Goal: Transaction & Acquisition: Purchase product/service

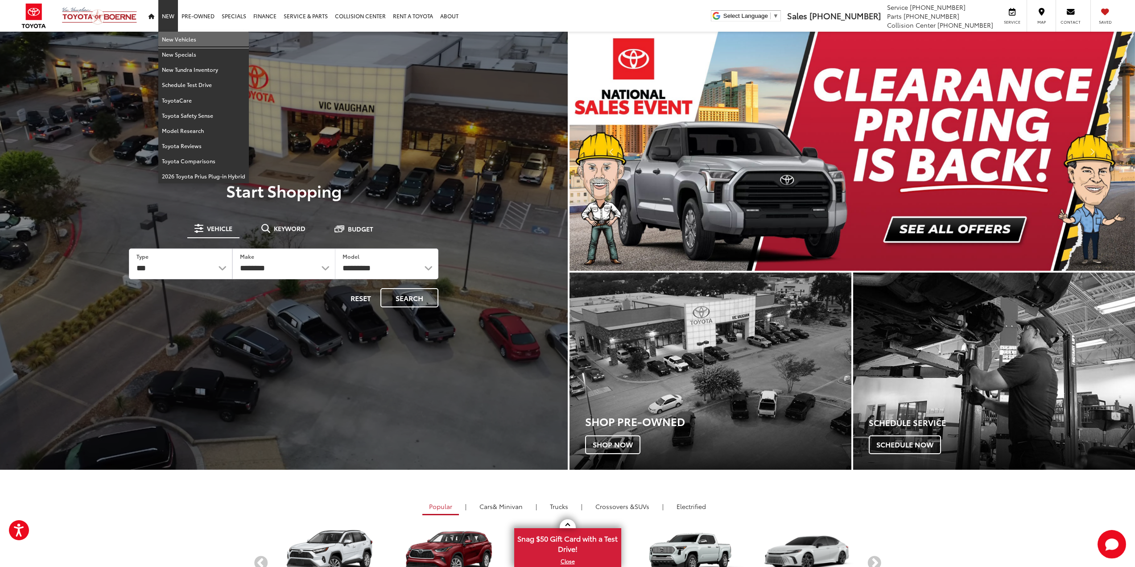
click at [173, 39] on link "New Vehicles" at bounding box center [203, 39] width 91 height 15
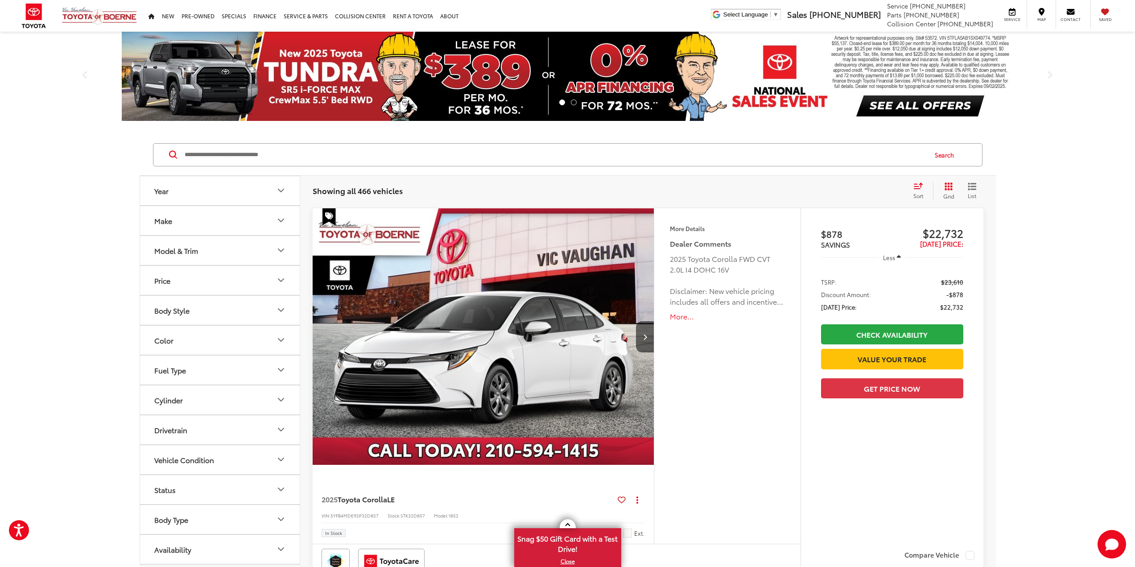
click at [280, 189] on icon "Year" at bounding box center [281, 190] width 11 height 11
click at [254, 216] on input "****" at bounding box center [256, 213] width 57 height 17
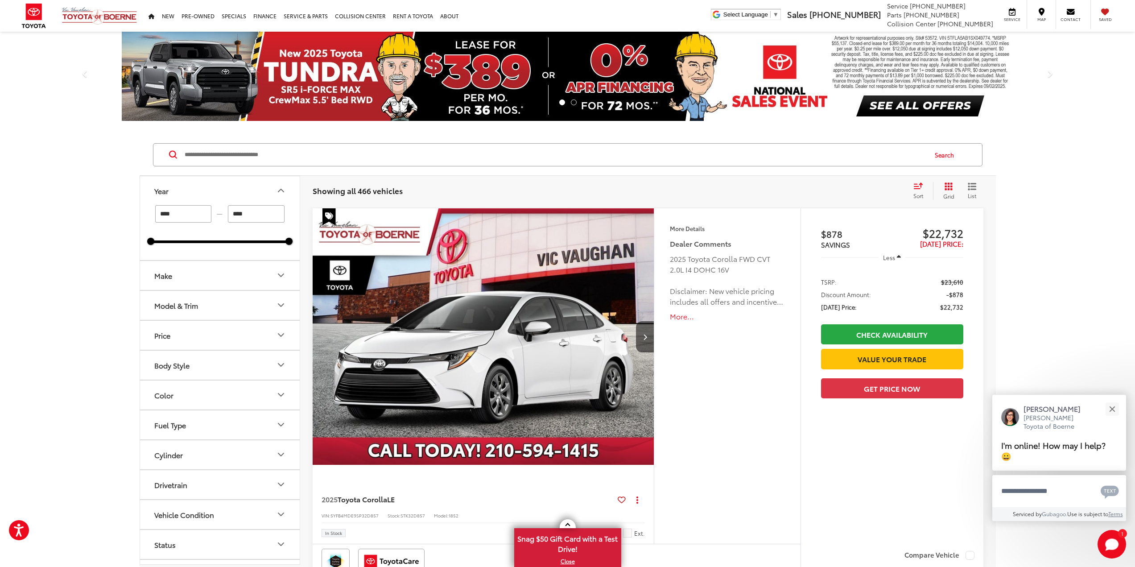
type input "****"
click at [282, 308] on icon "Model & Trim" at bounding box center [281, 305] width 11 height 11
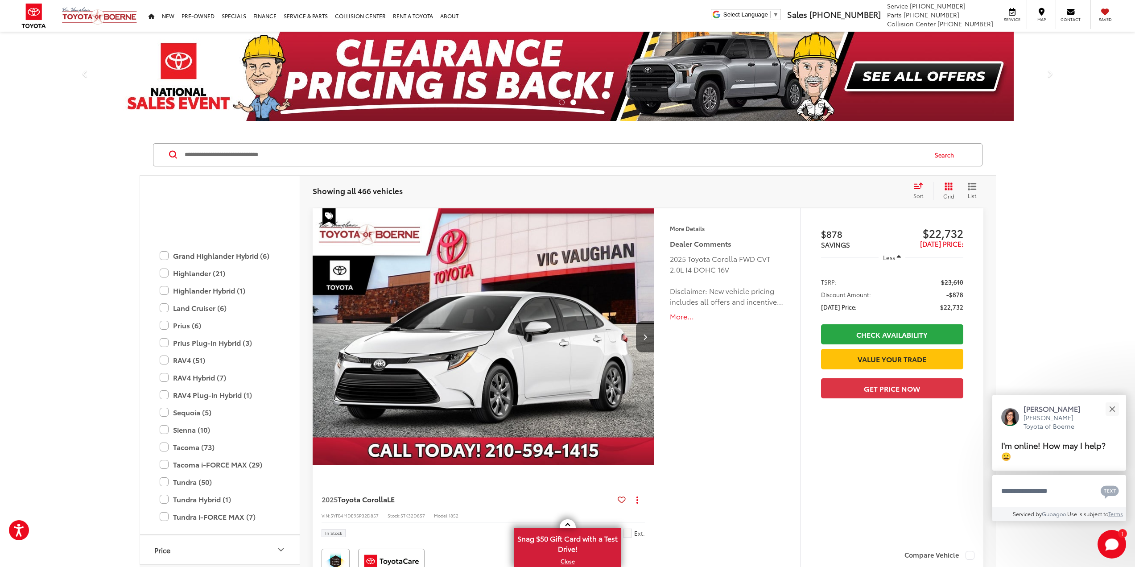
scroll to position [396, 0]
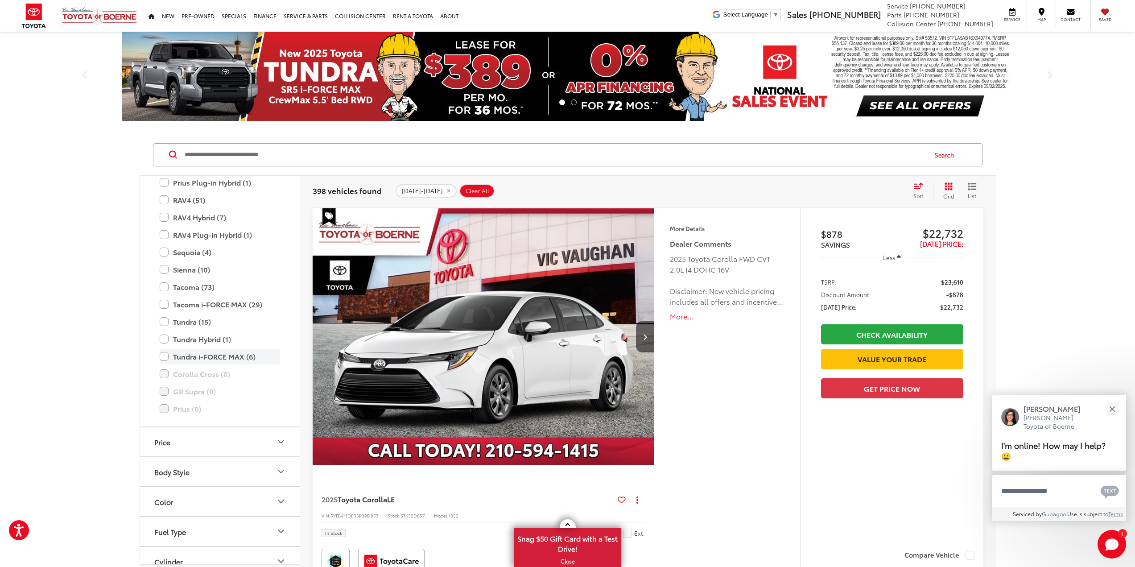
click at [164, 356] on label "Tundra i-FORCE MAX (6)" at bounding box center [220, 357] width 120 height 16
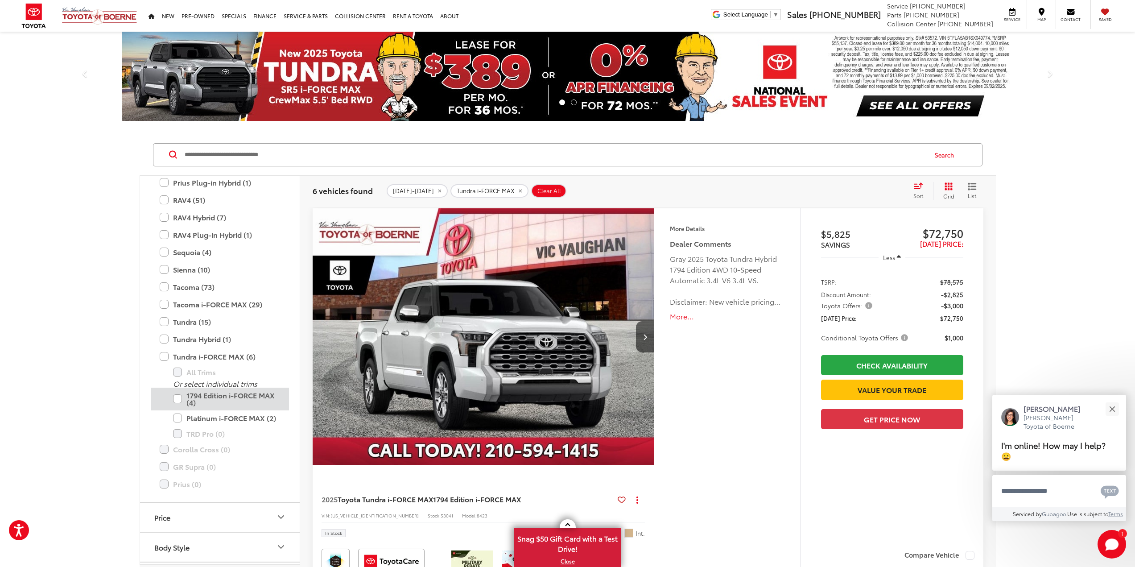
click at [179, 395] on label "1794 Edition i-FORCE MAX (4)" at bounding box center [226, 398] width 107 height 23
click at [178, 417] on label "Platinum i-FORCE MAX (2)" at bounding box center [226, 418] width 107 height 16
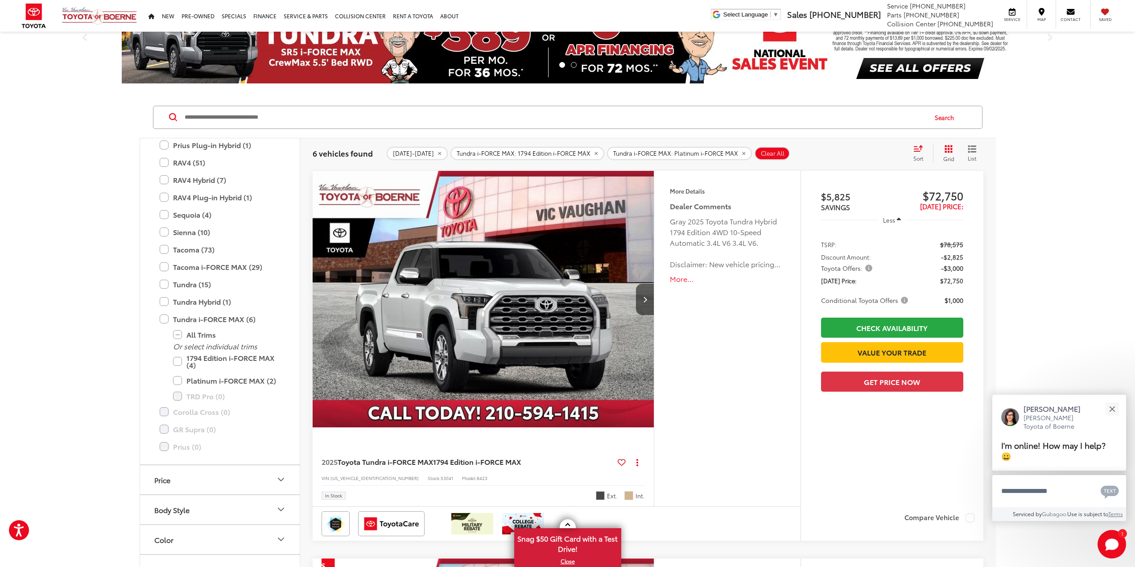
scroll to position [21, 0]
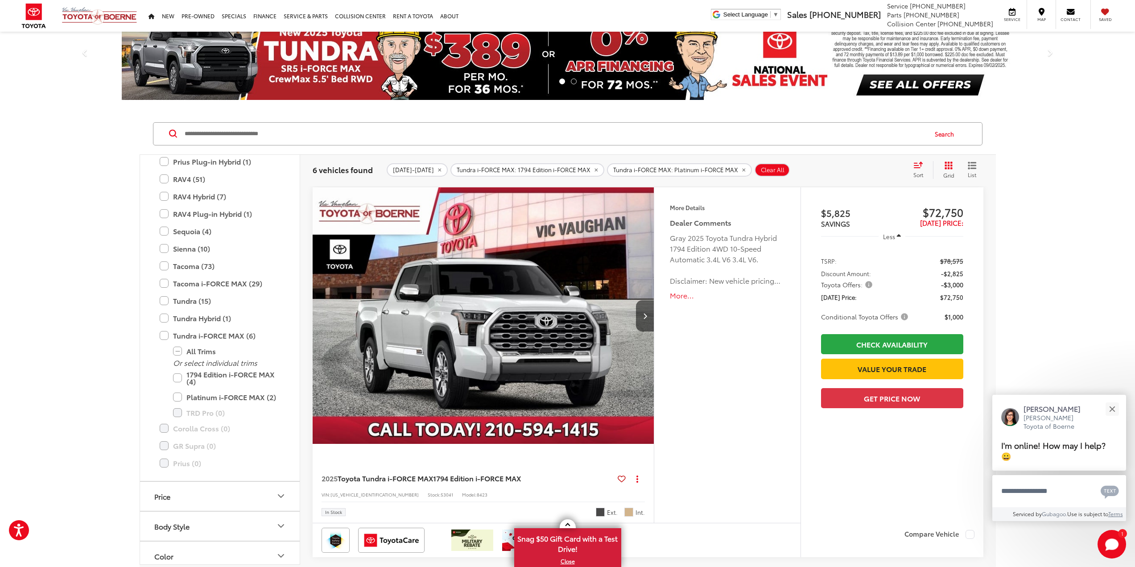
click at [581, 322] on img "2025 Toyota Tundra i-FORCE MAX 1794 Edition i-FORCE MAX 0" at bounding box center [483, 315] width 343 height 257
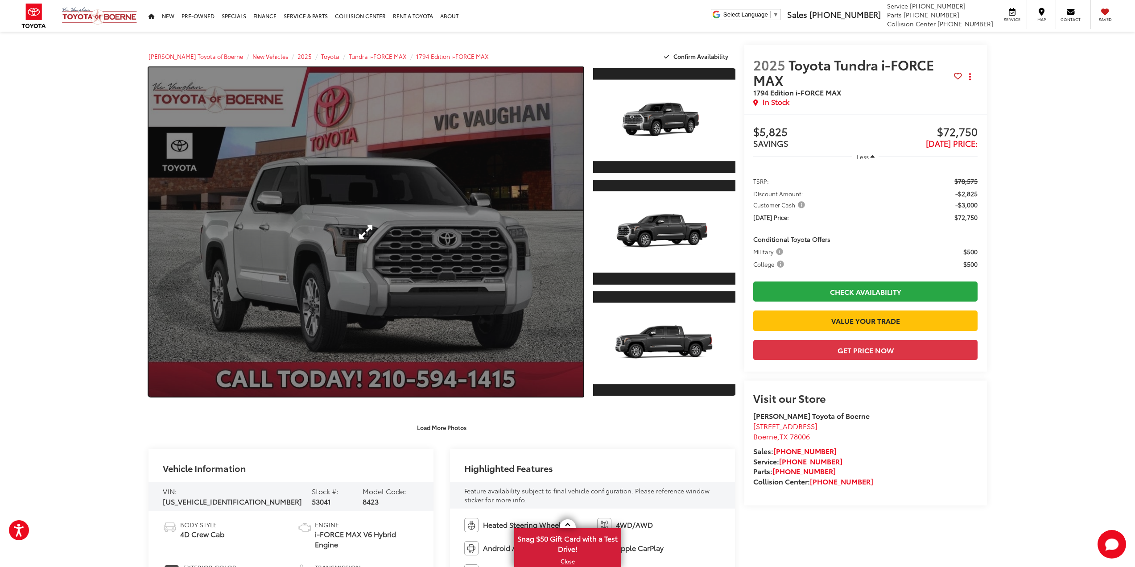
click at [414, 243] on link "Expand Photo 0" at bounding box center [365, 231] width 435 height 329
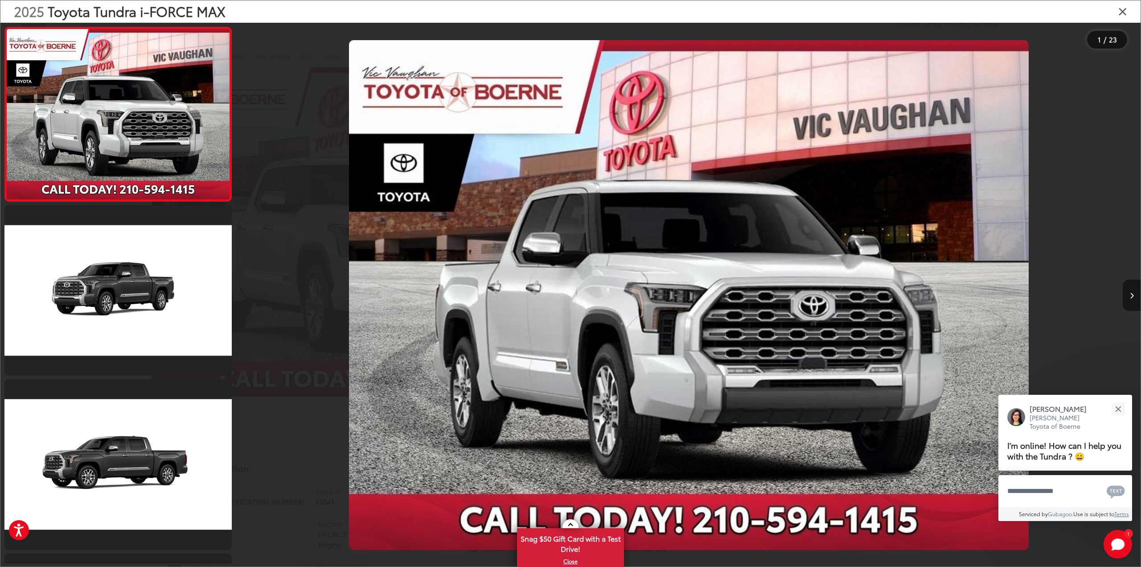
click at [1134, 295] on icon "Next image" at bounding box center [1132, 295] width 4 height 6
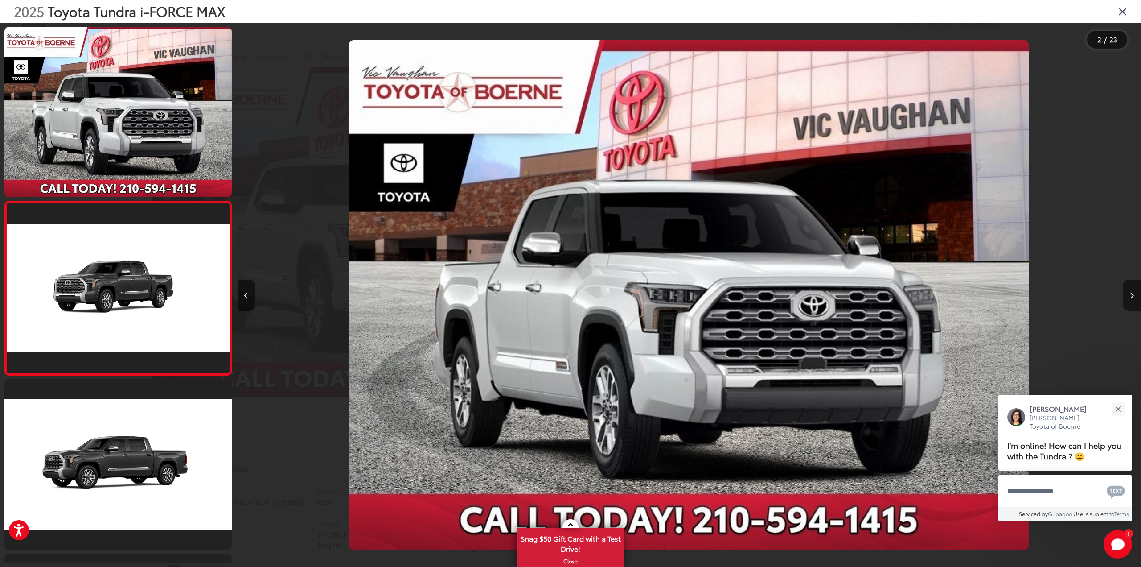
scroll to position [19, 0]
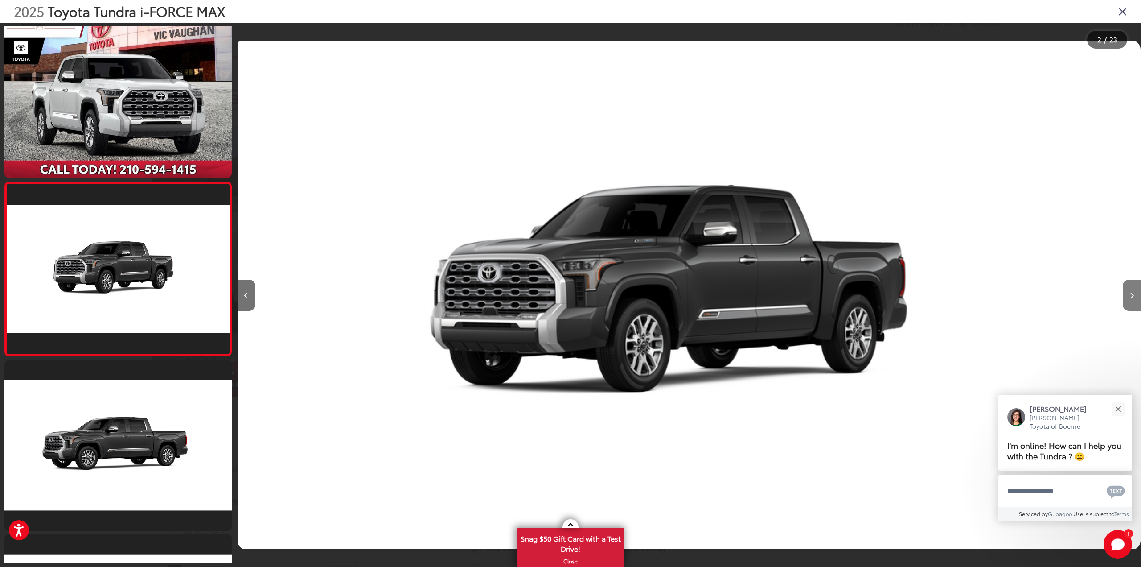
click at [1134, 295] on icon "Next image" at bounding box center [1132, 295] width 4 height 6
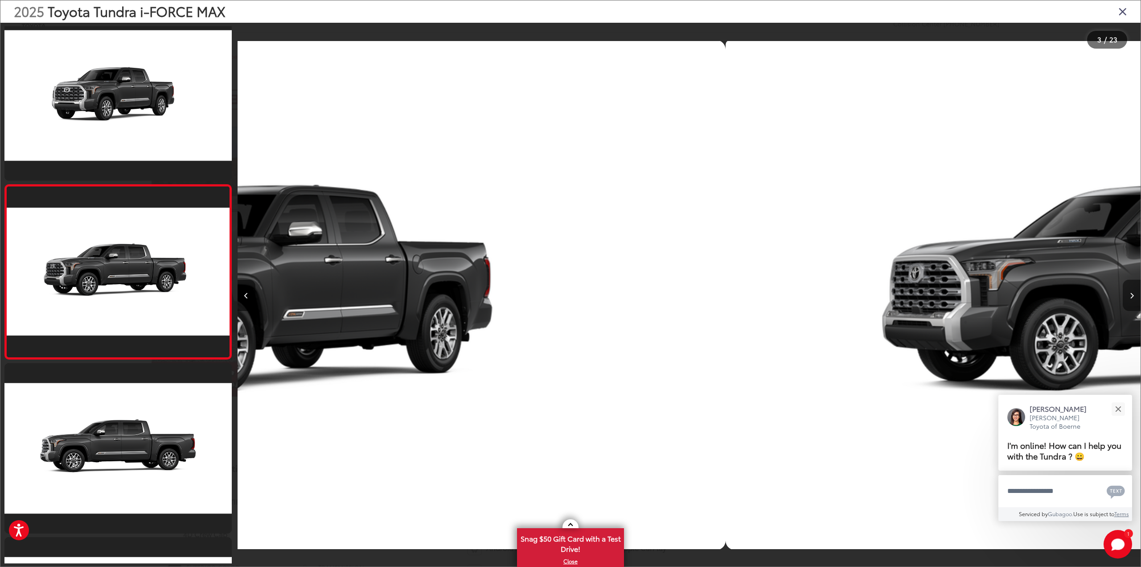
scroll to position [193, 0]
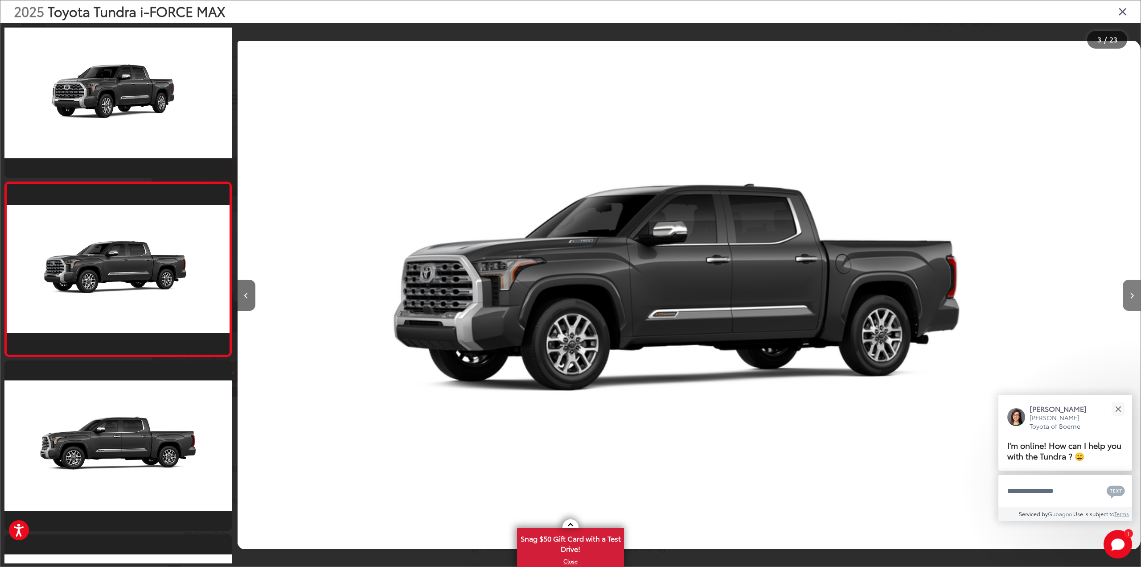
click at [1134, 295] on icon "Next image" at bounding box center [1132, 295] width 4 height 6
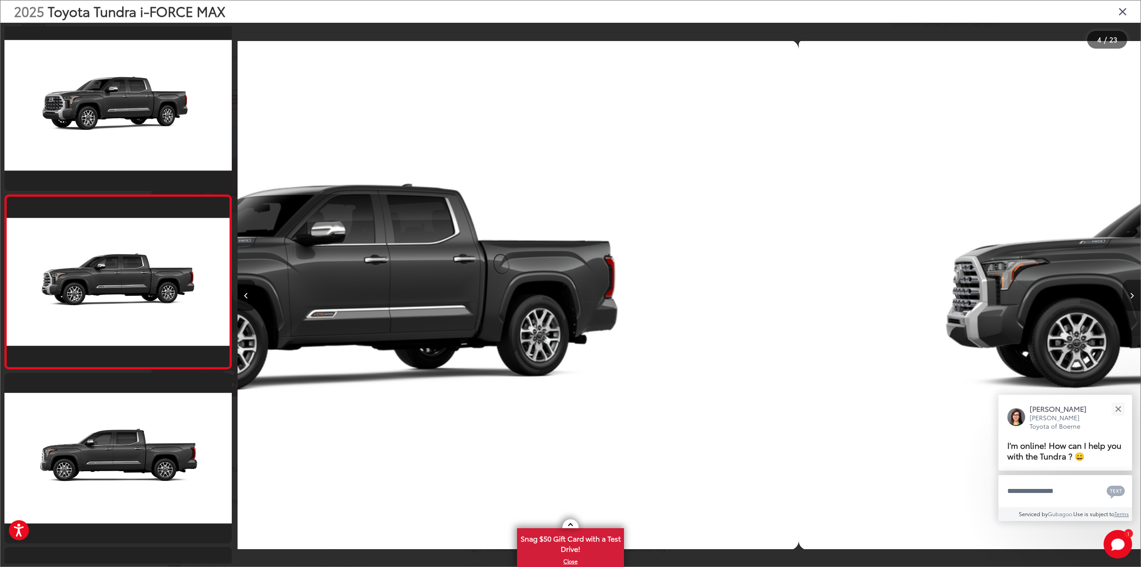
scroll to position [367, 0]
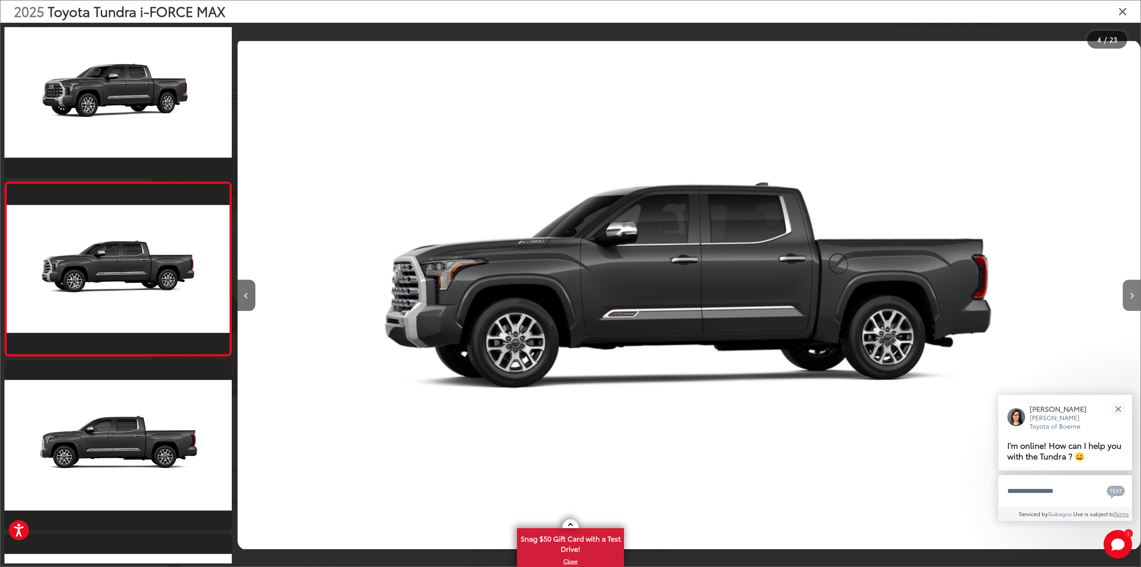
click at [1134, 295] on icon "Next image" at bounding box center [1132, 295] width 4 height 6
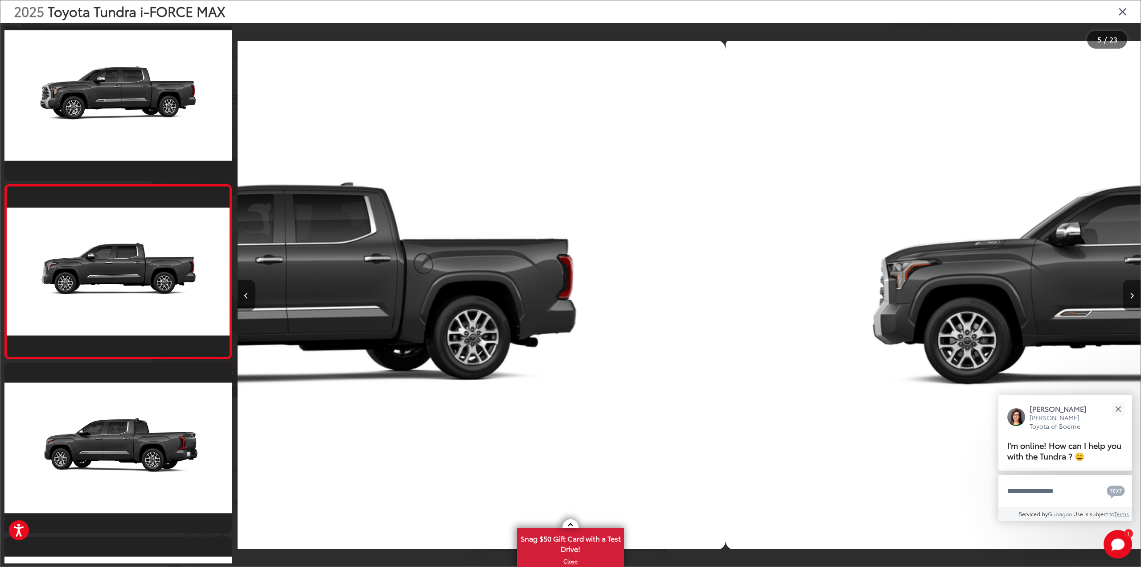
scroll to position [541, 0]
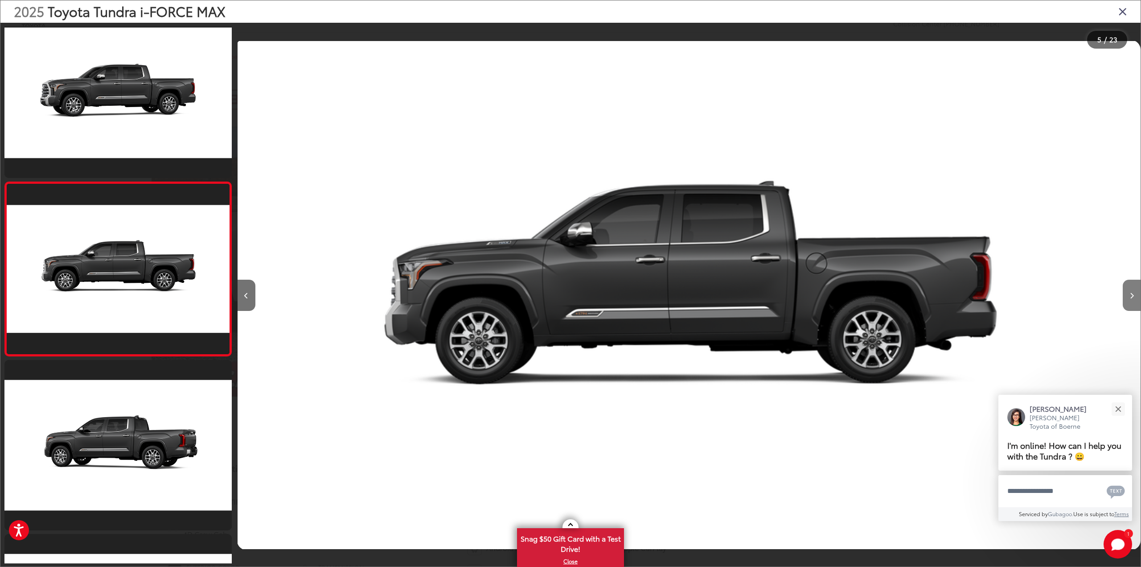
click at [1134, 295] on icon "Next image" at bounding box center [1132, 295] width 4 height 6
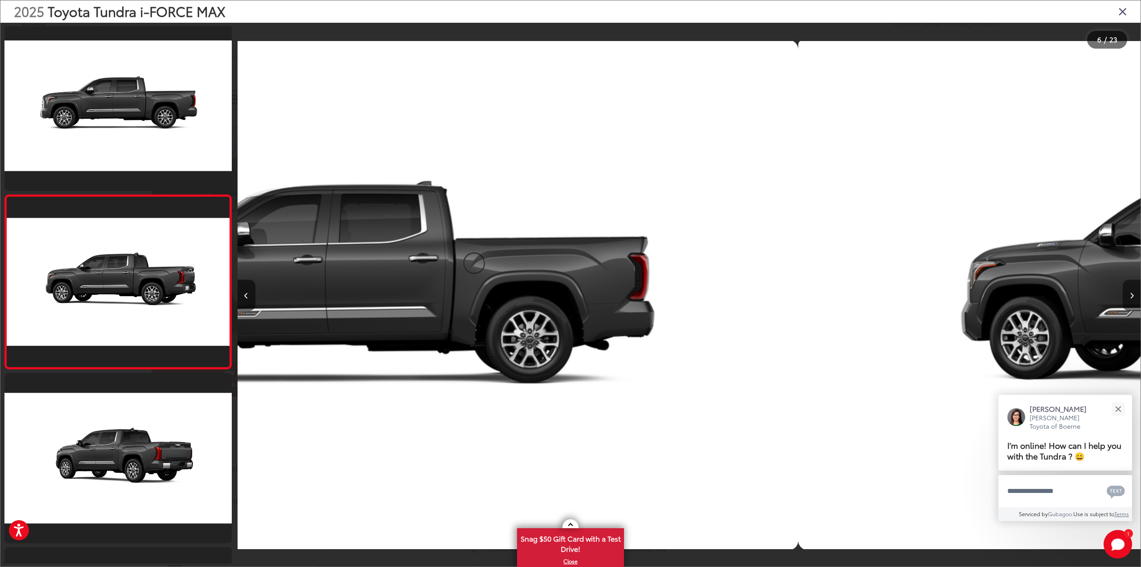
scroll to position [715, 0]
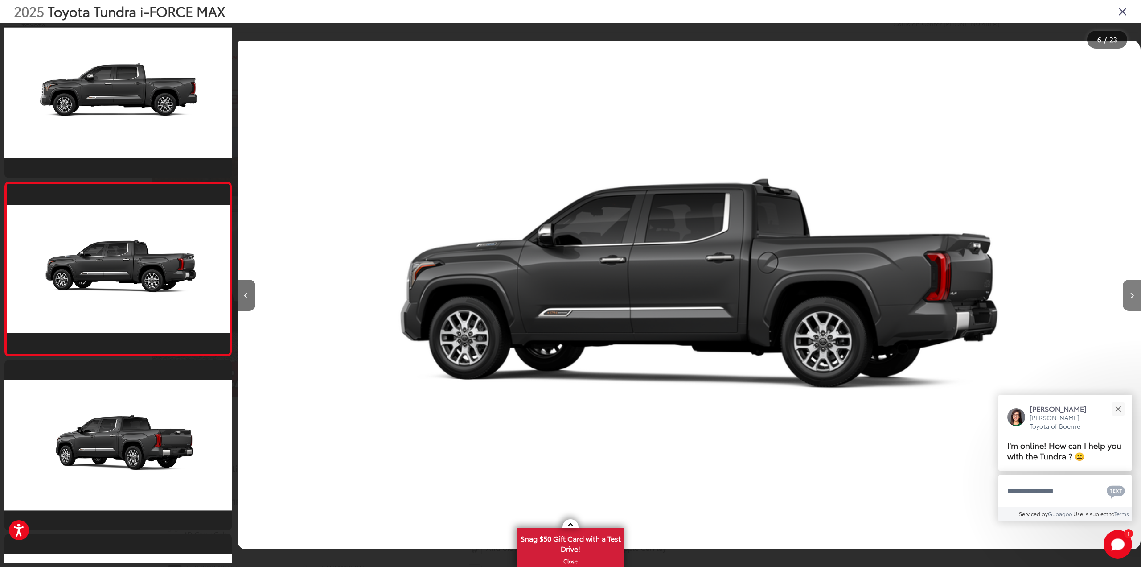
click at [1134, 295] on icon "Next image" at bounding box center [1132, 295] width 4 height 6
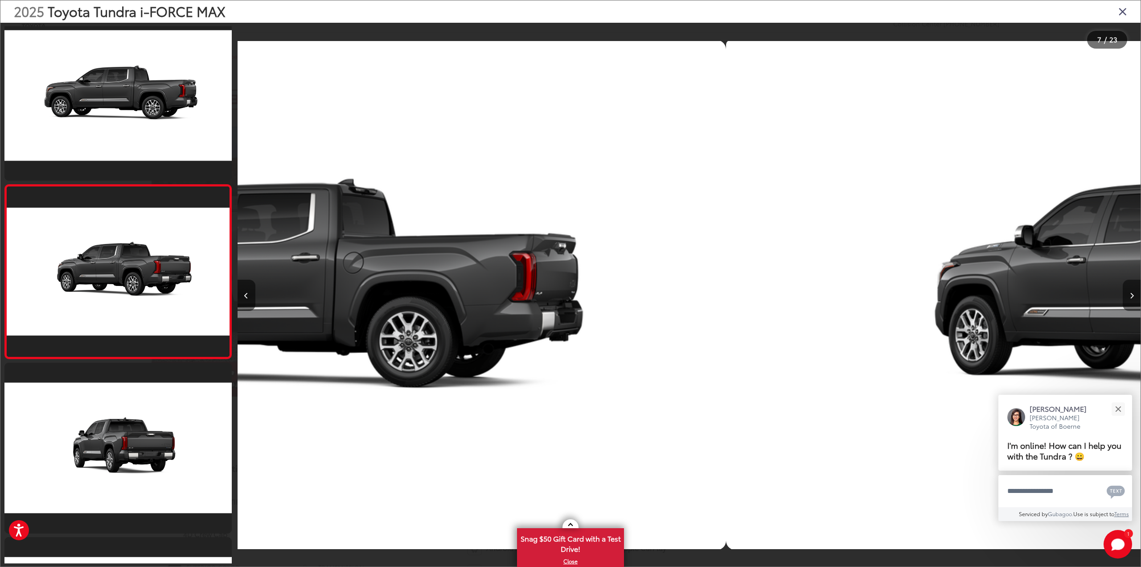
scroll to position [889, 0]
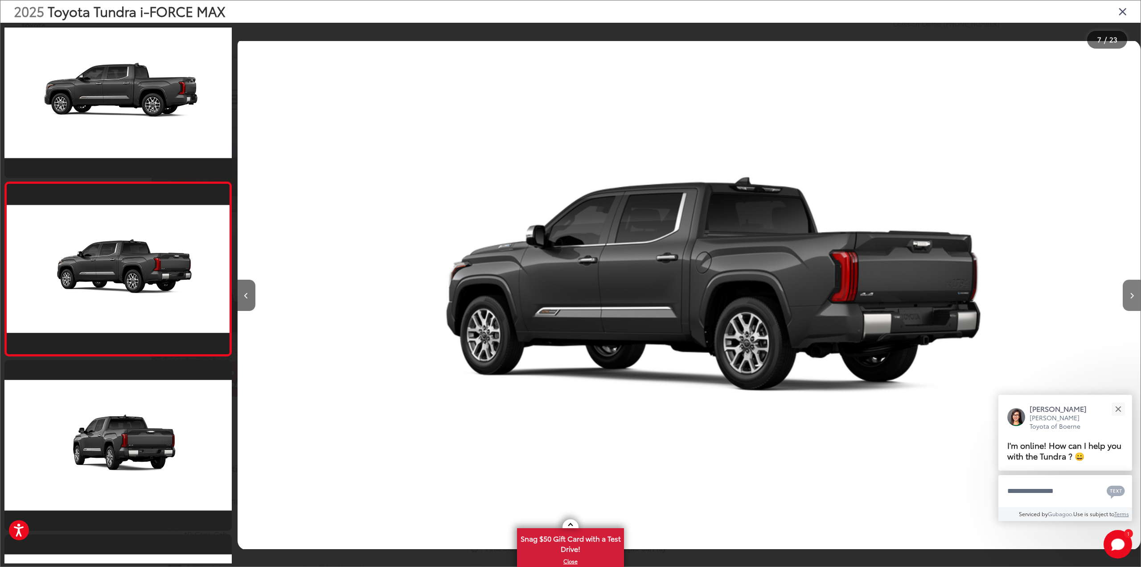
click at [1134, 295] on icon "Next image" at bounding box center [1132, 295] width 4 height 6
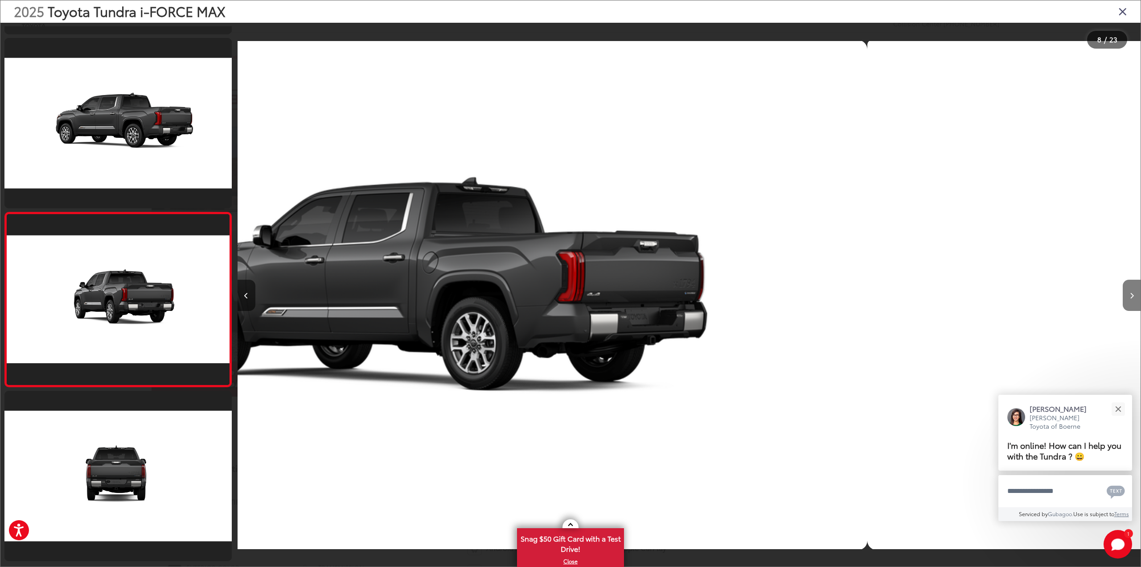
scroll to position [0, 0]
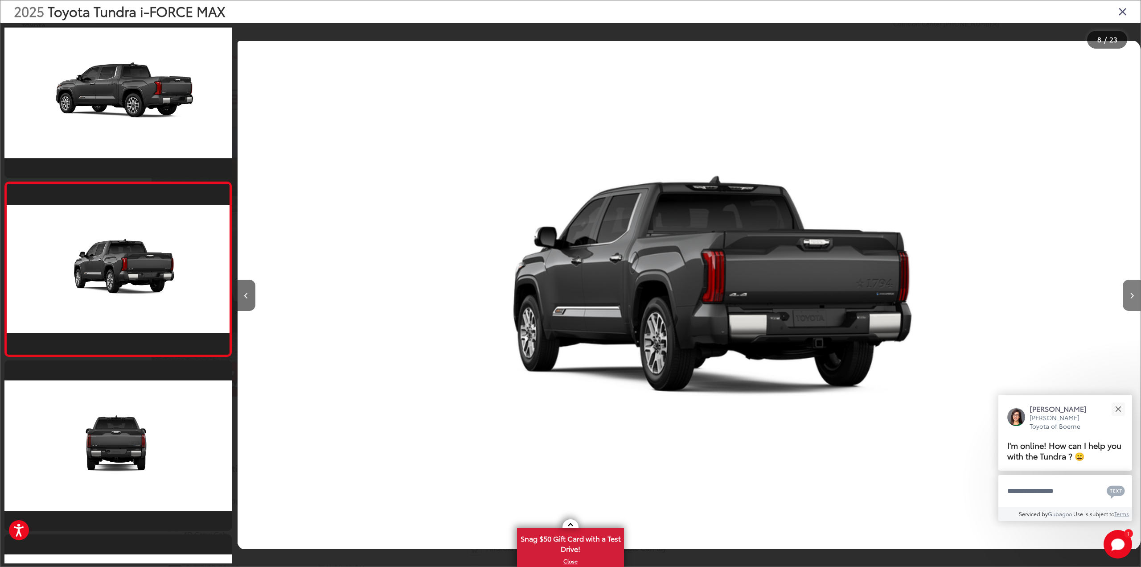
click at [1134, 296] on icon "Next image" at bounding box center [1132, 295] width 4 height 6
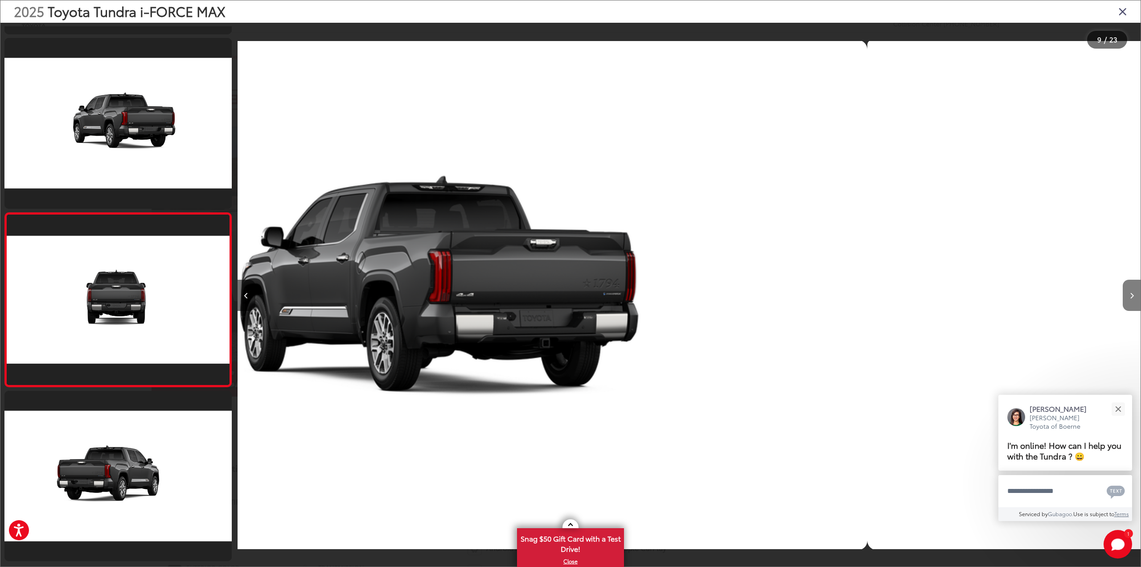
click at [1134, 296] on icon "Next image" at bounding box center [1132, 295] width 4 height 6
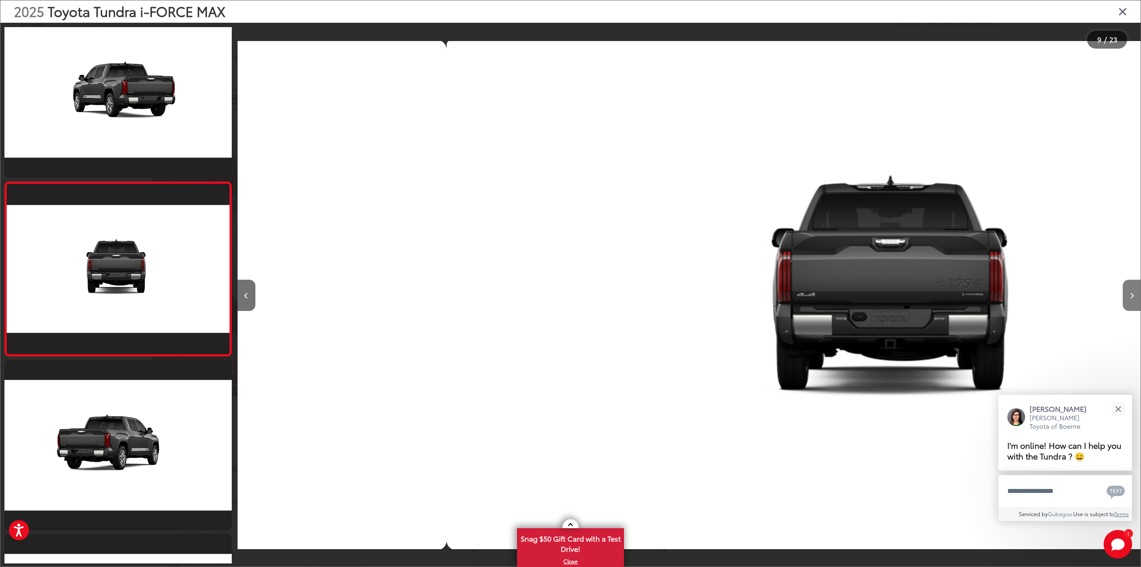
click at [1134, 296] on icon "Next image" at bounding box center [1132, 295] width 4 height 6
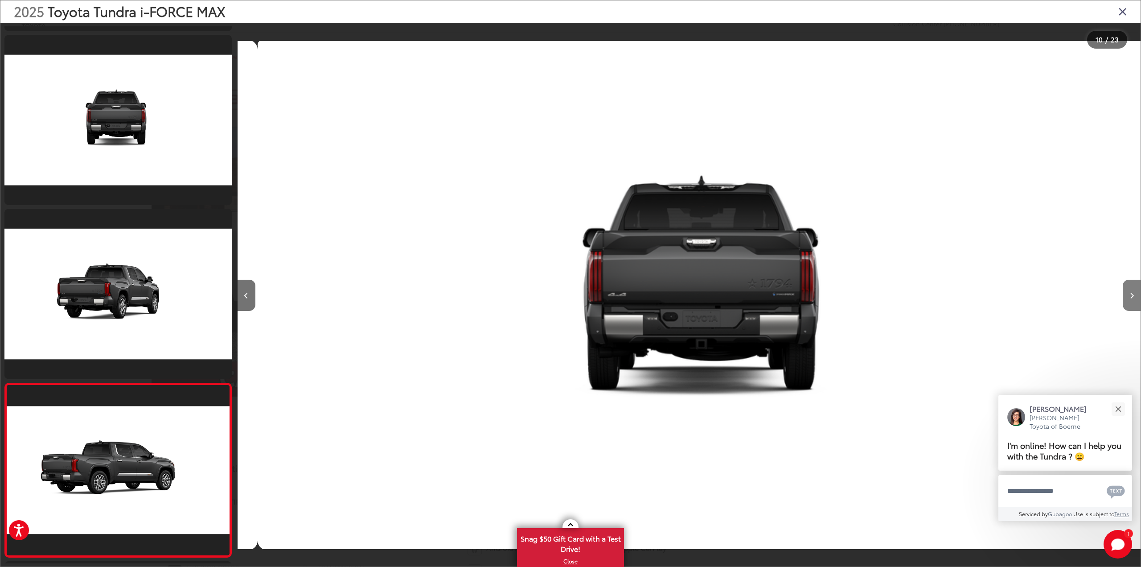
click at [1134, 296] on icon "Next image" at bounding box center [1132, 295] width 4 height 6
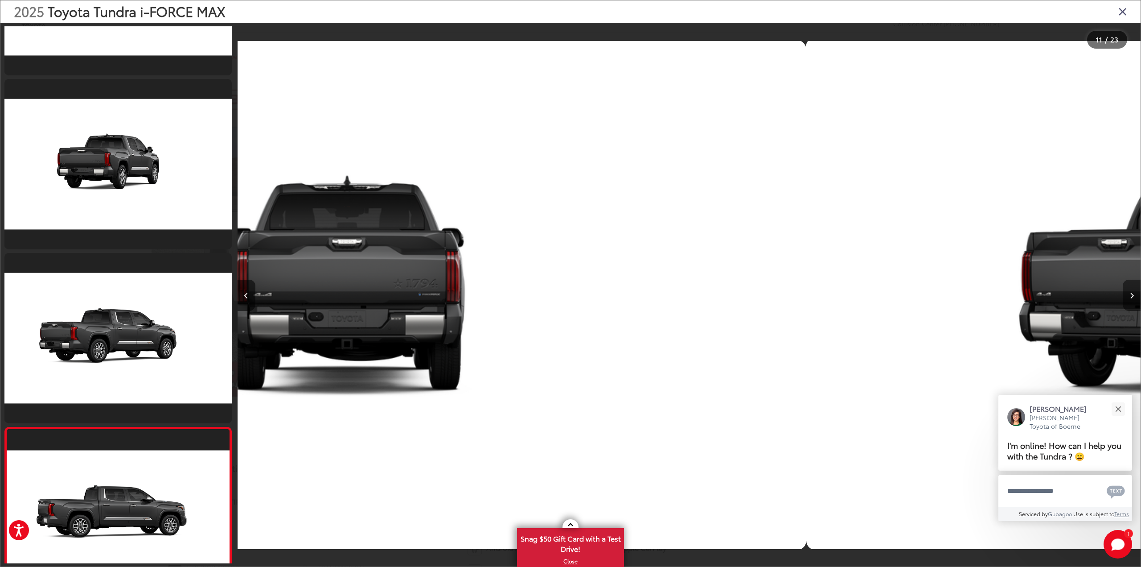
click at [1134, 296] on icon "Next image" at bounding box center [1132, 295] width 4 height 6
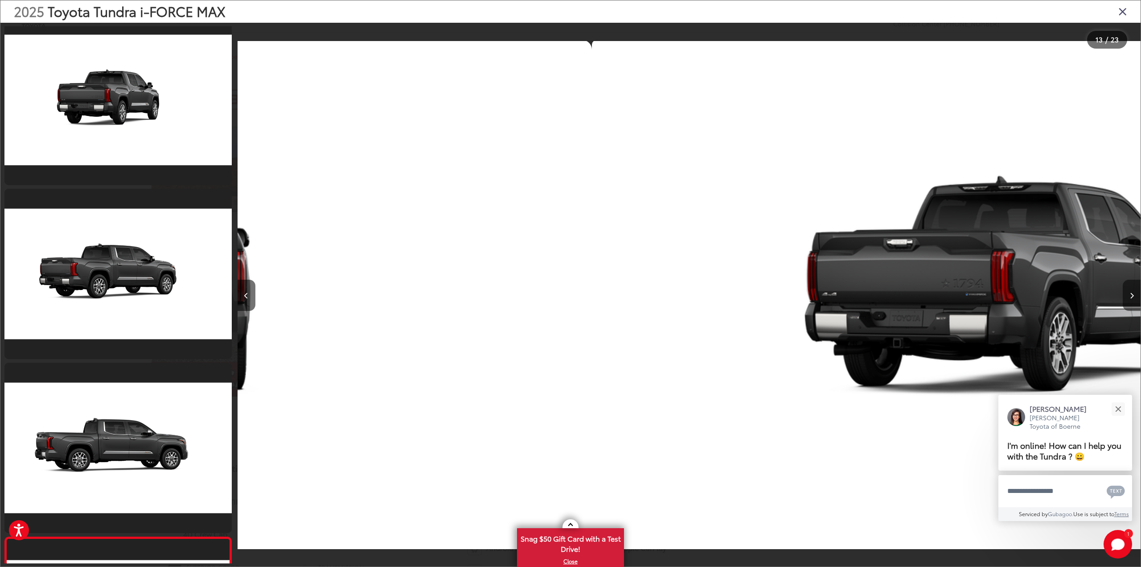
click at [1134, 296] on icon "Next image" at bounding box center [1132, 295] width 4 height 6
click at [1133, 297] on icon "Next image" at bounding box center [1132, 295] width 4 height 6
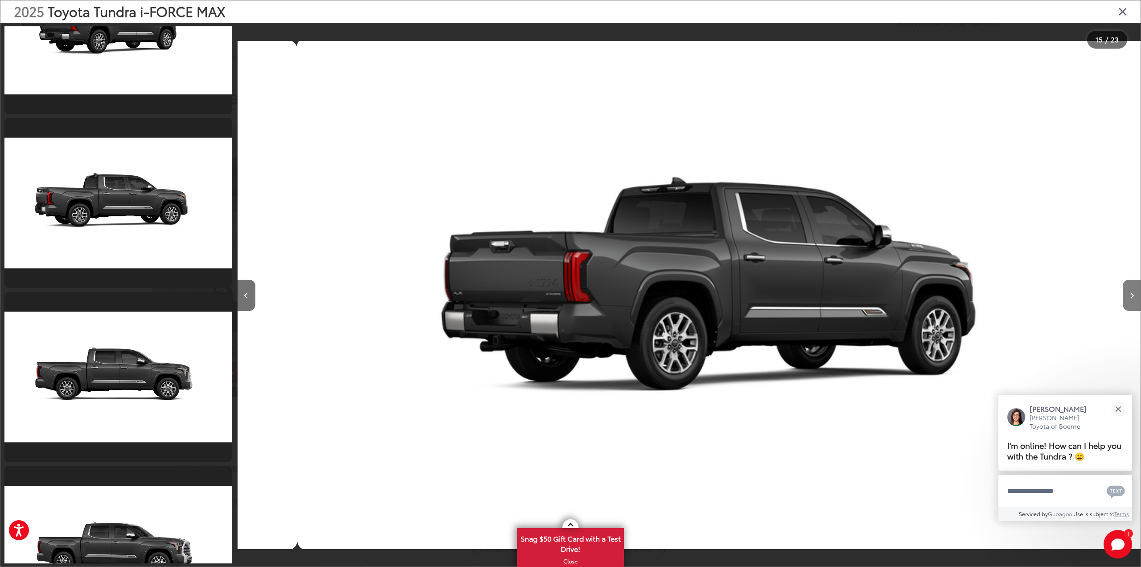
click at [1133, 297] on icon "Next image" at bounding box center [1132, 295] width 4 height 6
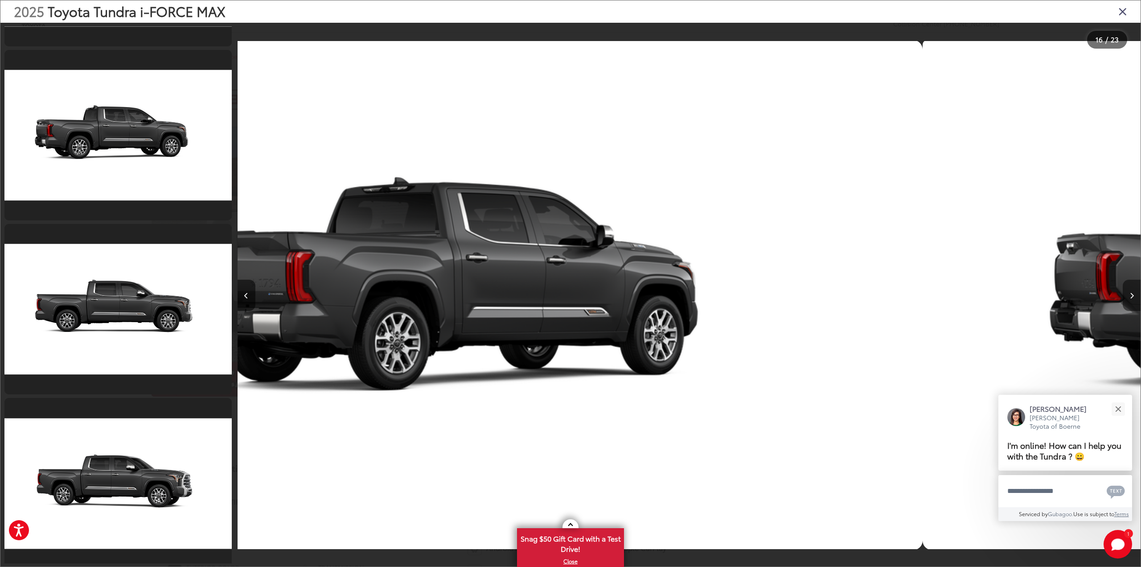
click at [1133, 297] on icon "Next image" at bounding box center [1132, 295] width 4 height 6
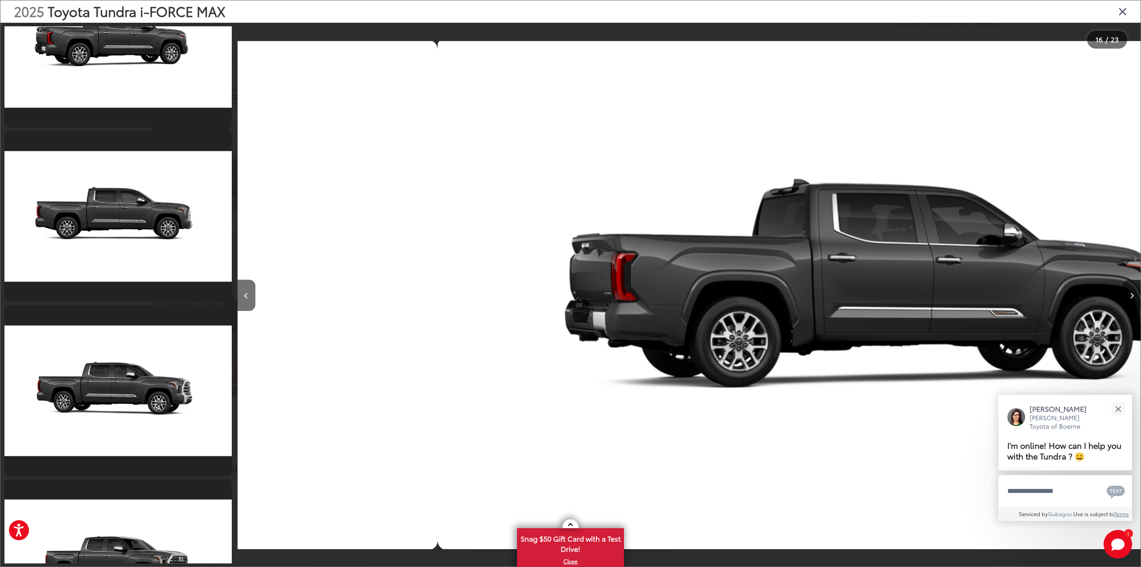
click at [1133, 297] on icon "Next image" at bounding box center [1132, 295] width 4 height 6
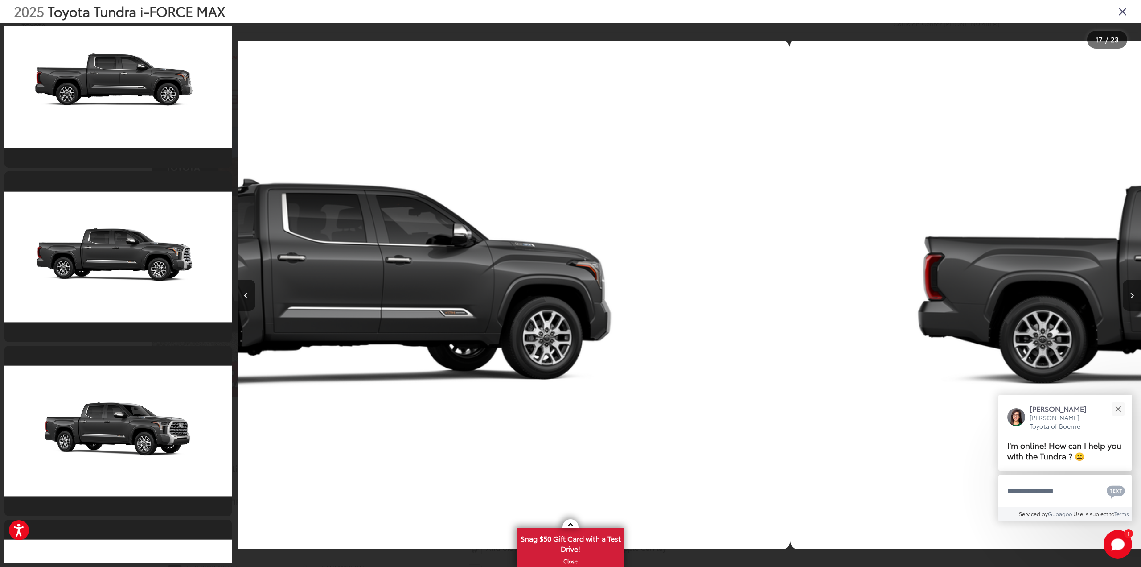
click at [1133, 297] on icon "Next image" at bounding box center [1132, 295] width 4 height 6
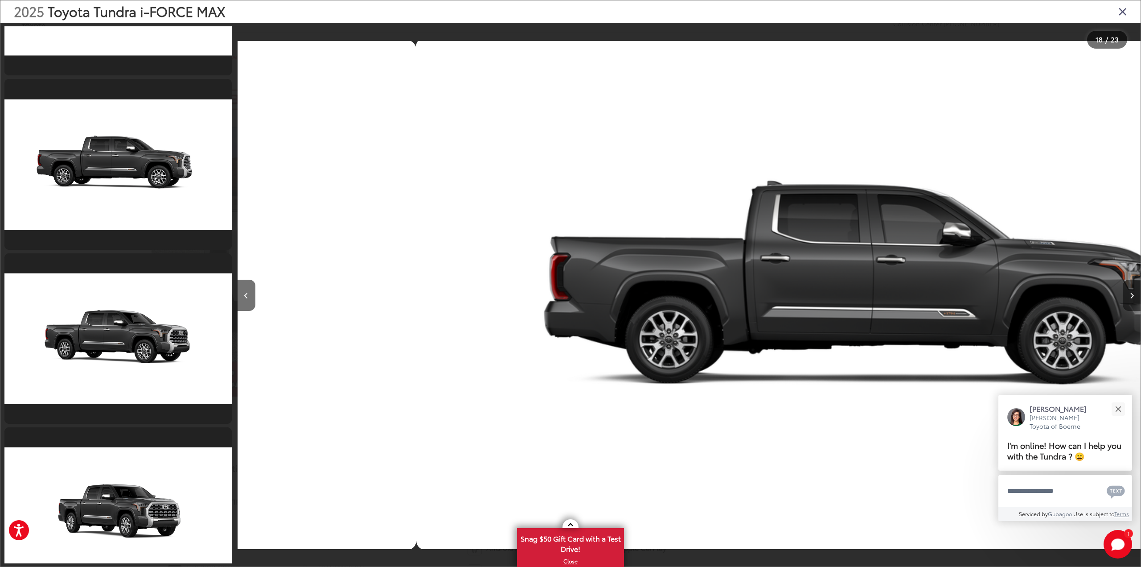
click at [1133, 297] on icon "Next image" at bounding box center [1132, 295] width 4 height 6
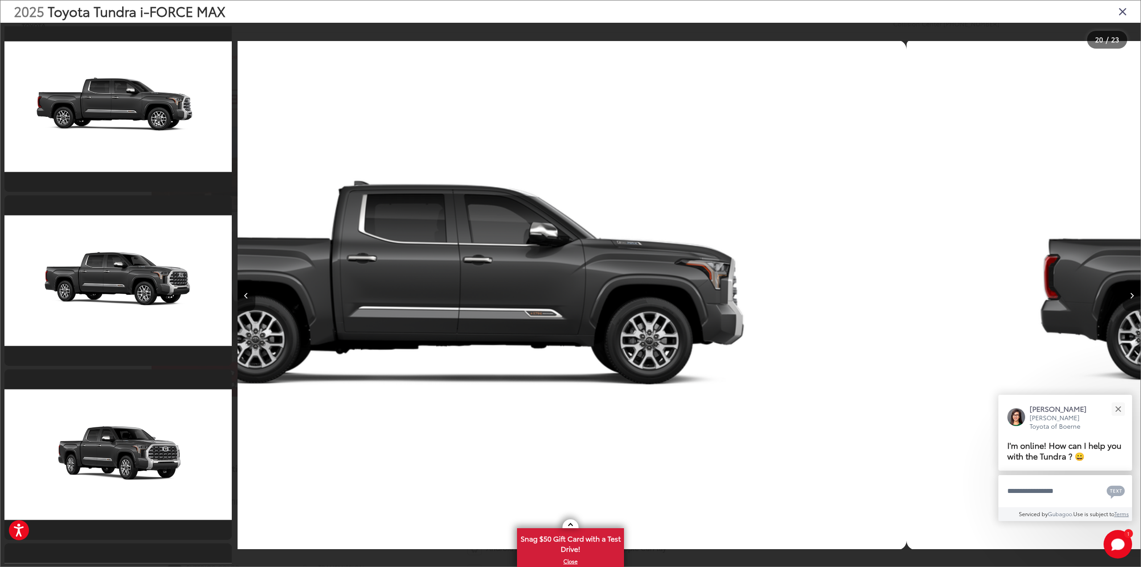
click at [1133, 297] on icon "Next image" at bounding box center [1132, 295] width 4 height 6
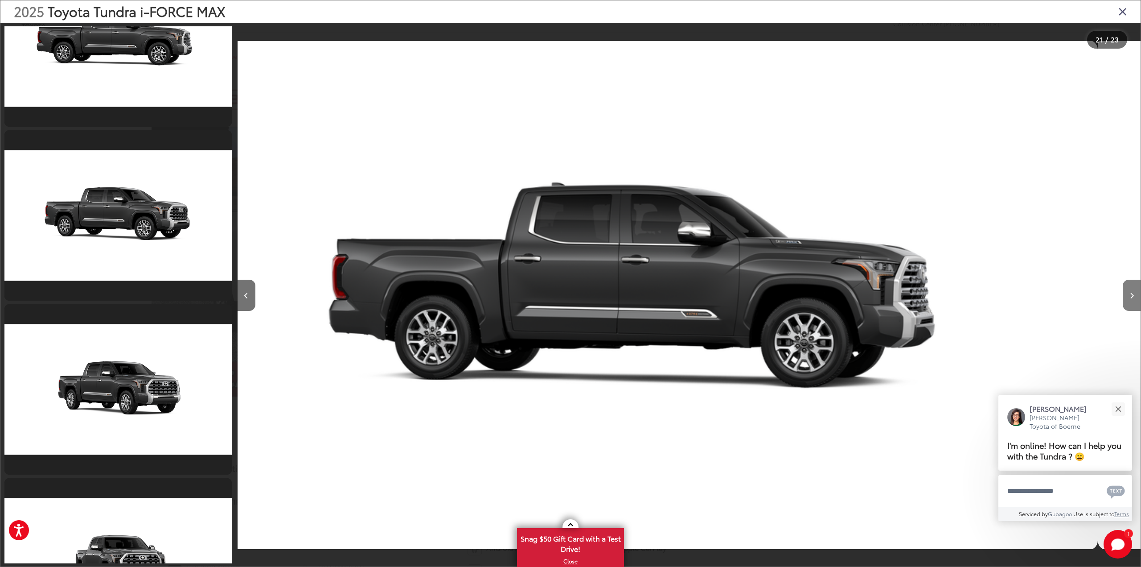
click at [1133, 297] on icon "Next image" at bounding box center [1132, 295] width 4 height 6
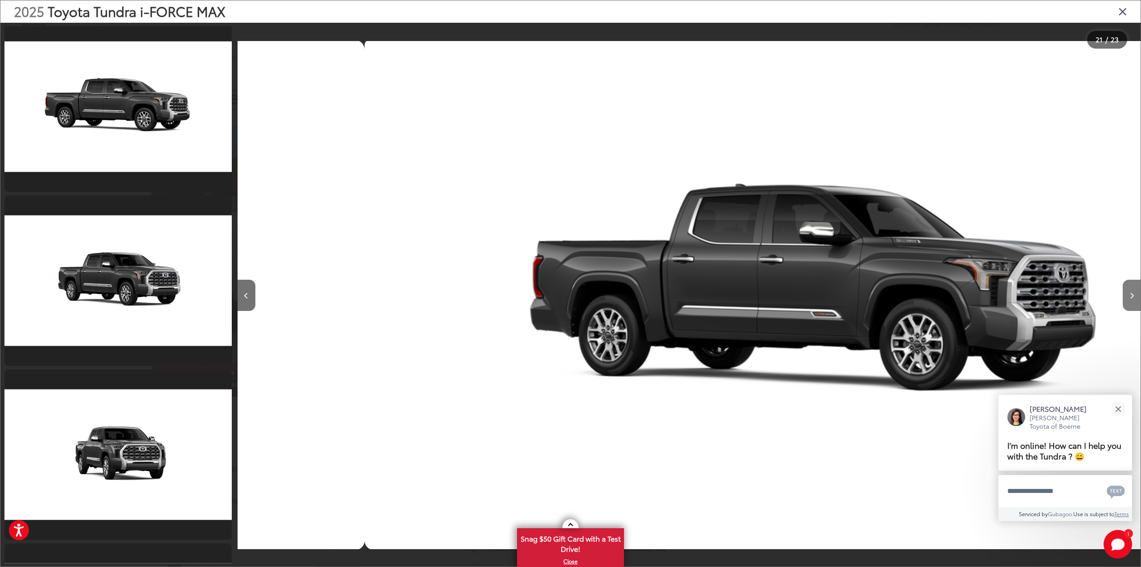
click at [1133, 297] on icon "Next image" at bounding box center [1132, 295] width 4 height 6
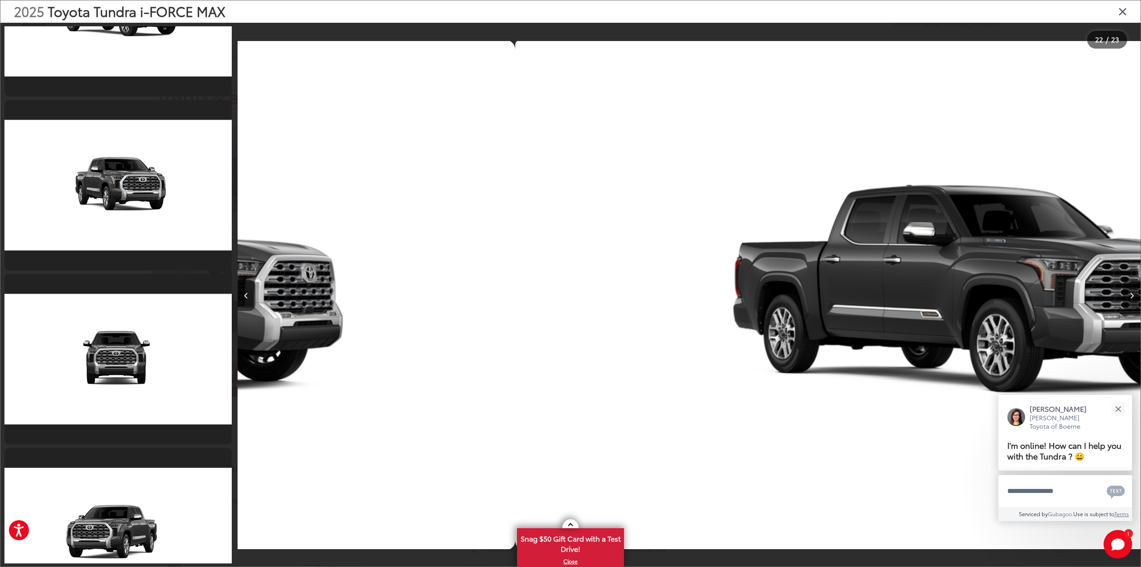
click at [1133, 297] on div at bounding box center [1028, 295] width 226 height 544
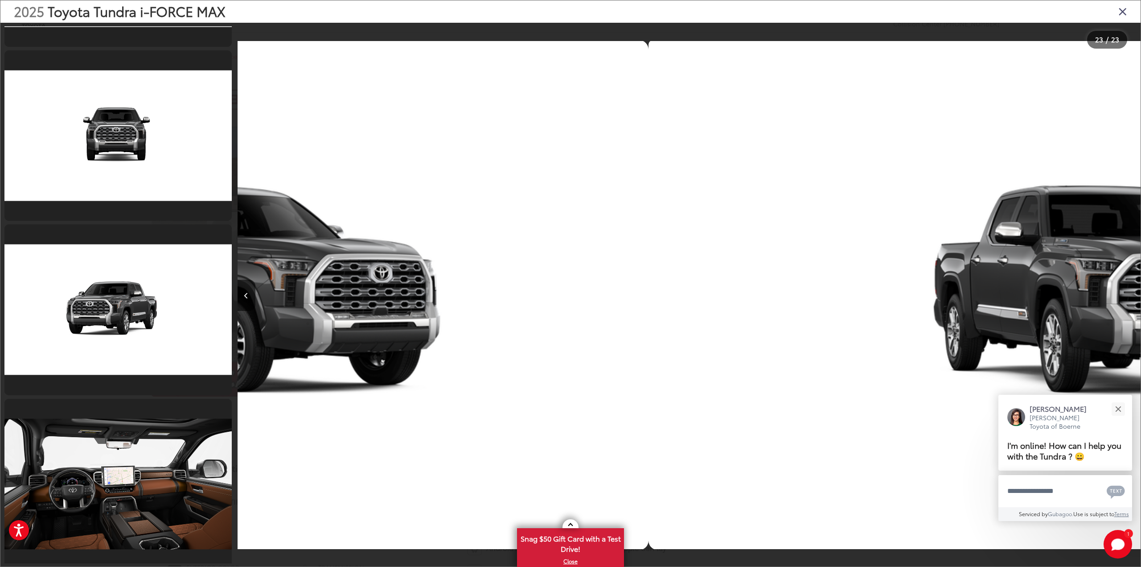
click at [1132, 297] on div at bounding box center [1028, 295] width 226 height 544
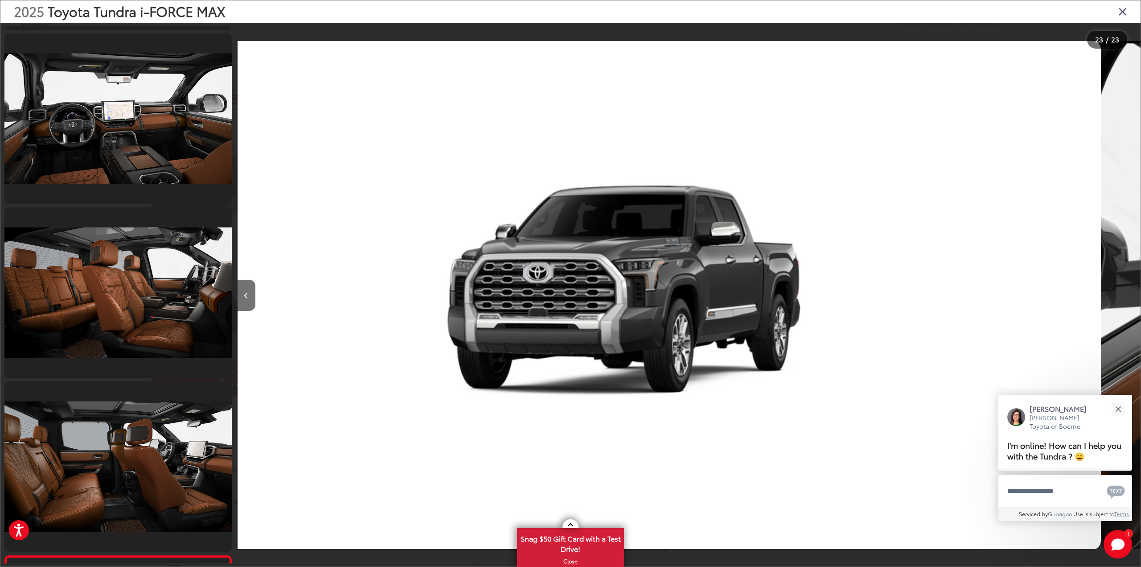
click at [1132, 297] on div at bounding box center [1028, 295] width 226 height 544
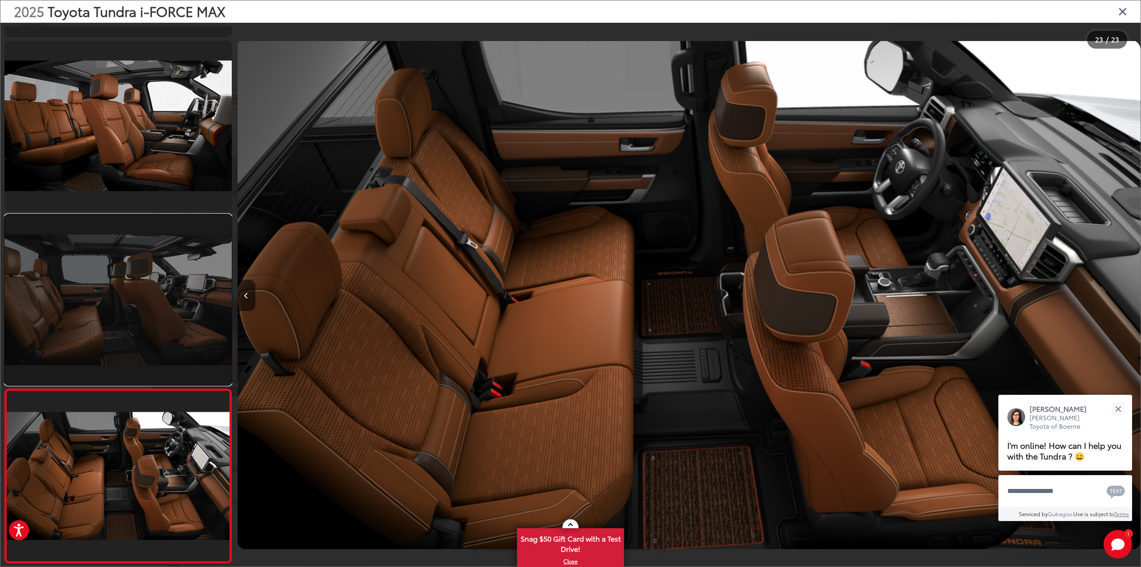
click at [150, 309] on link at bounding box center [117, 299] width 227 height 170
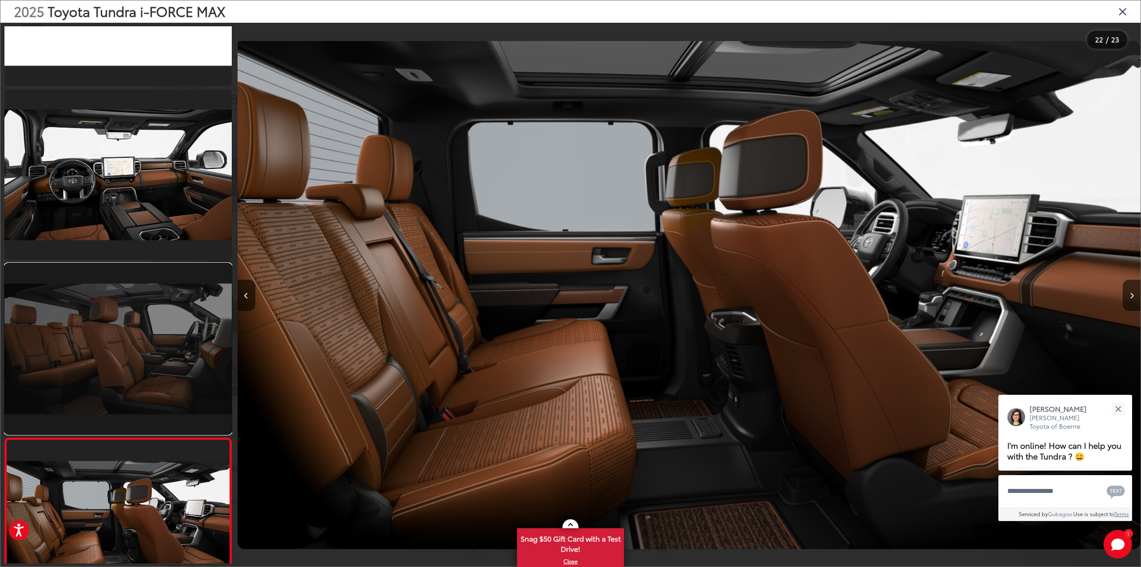
click at [145, 331] on link at bounding box center [117, 348] width 227 height 170
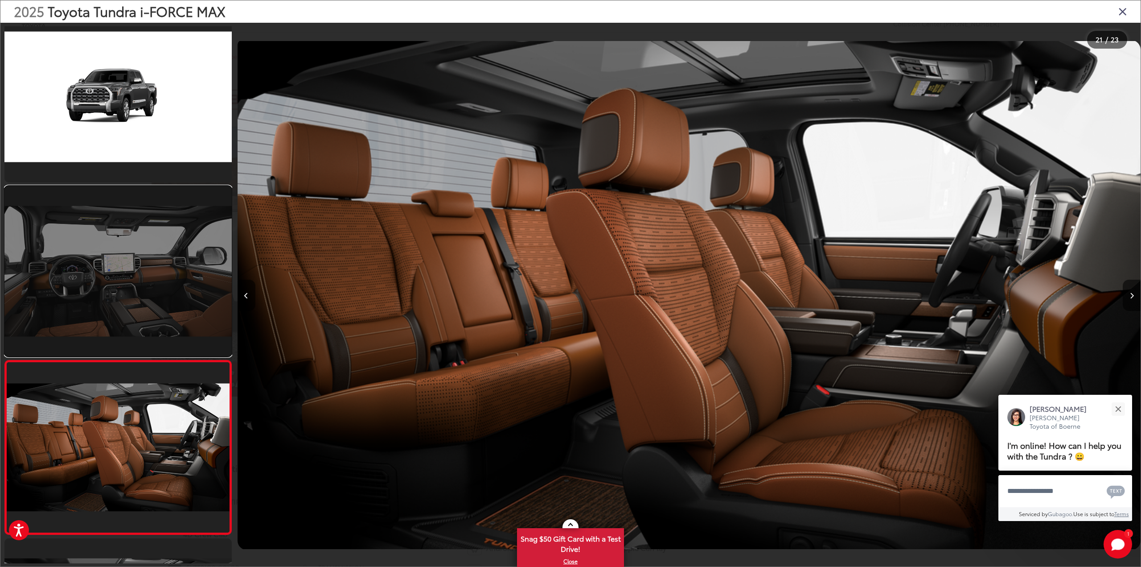
click at [137, 266] on link at bounding box center [117, 271] width 227 height 170
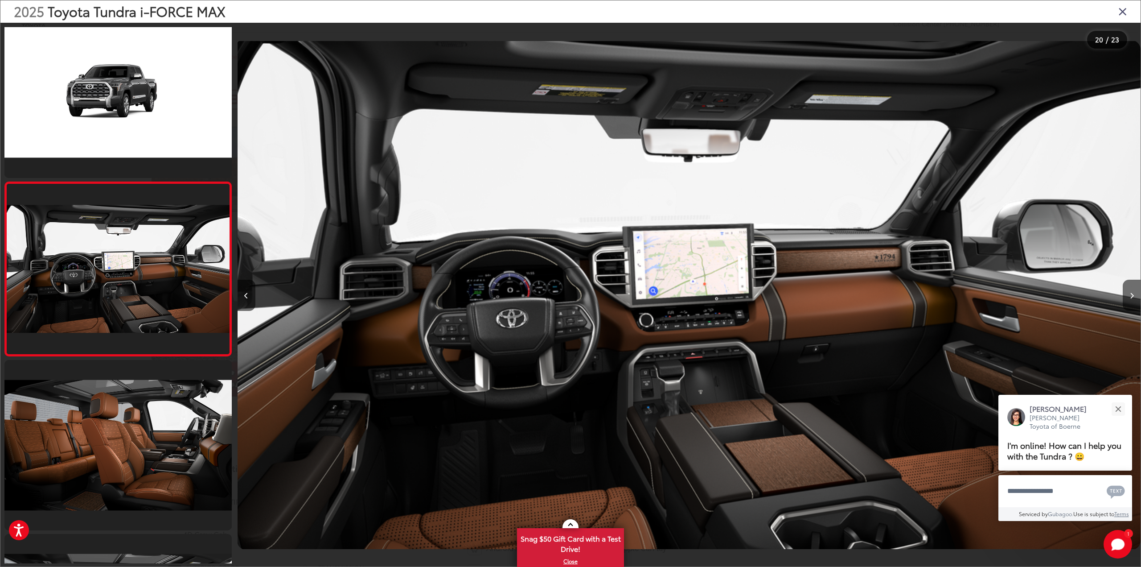
click at [1124, 11] on icon "Close gallery" at bounding box center [1123, 11] width 9 height 12
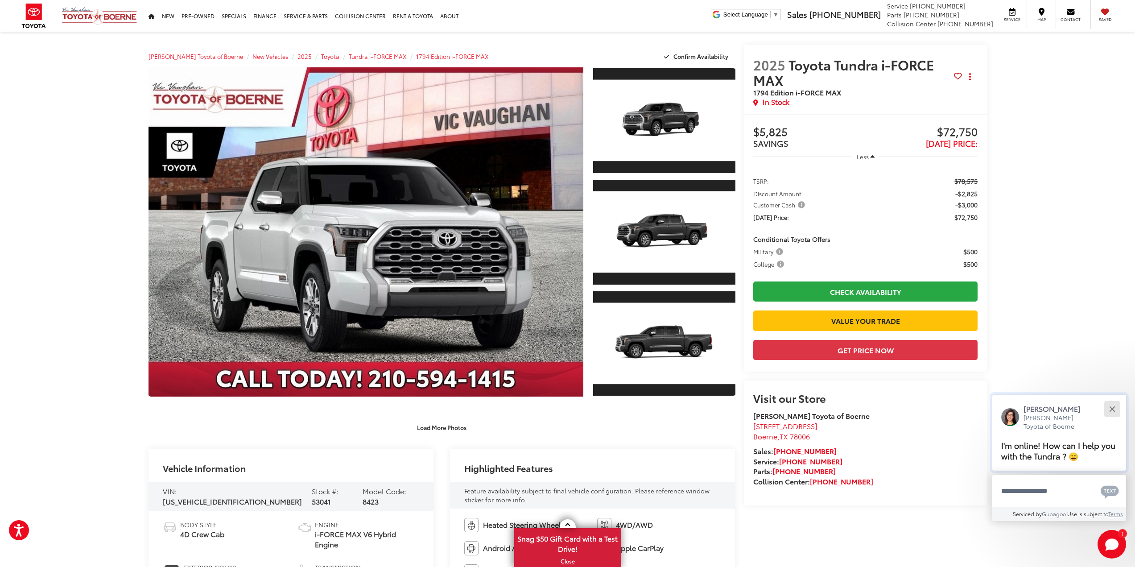
click at [1111, 409] on div "Close" at bounding box center [1112, 409] width 6 height 6
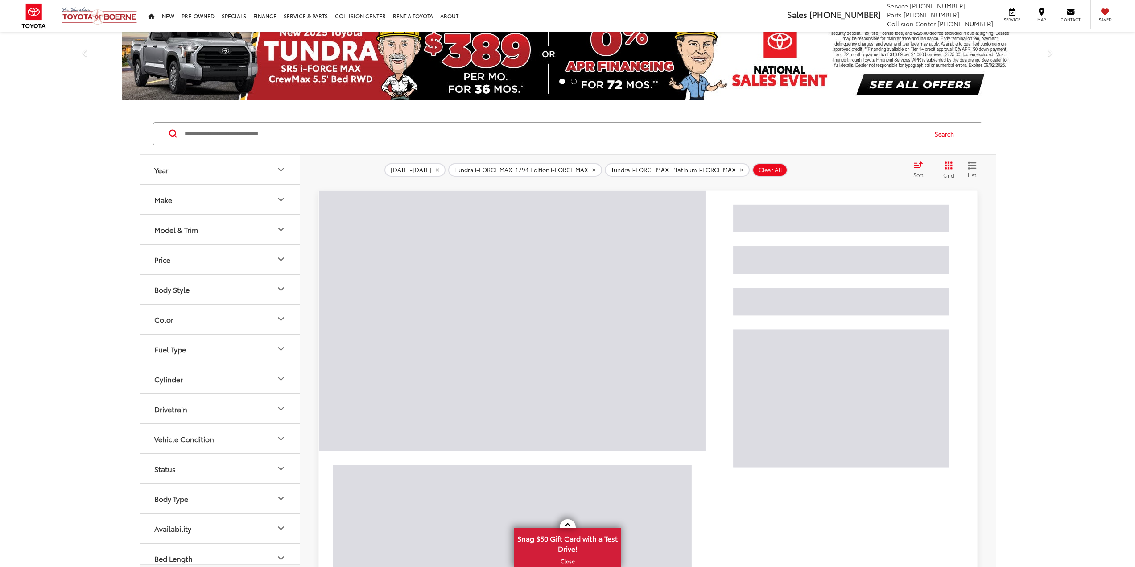
scroll to position [21, 0]
